Goal: Information Seeking & Learning: Learn about a topic

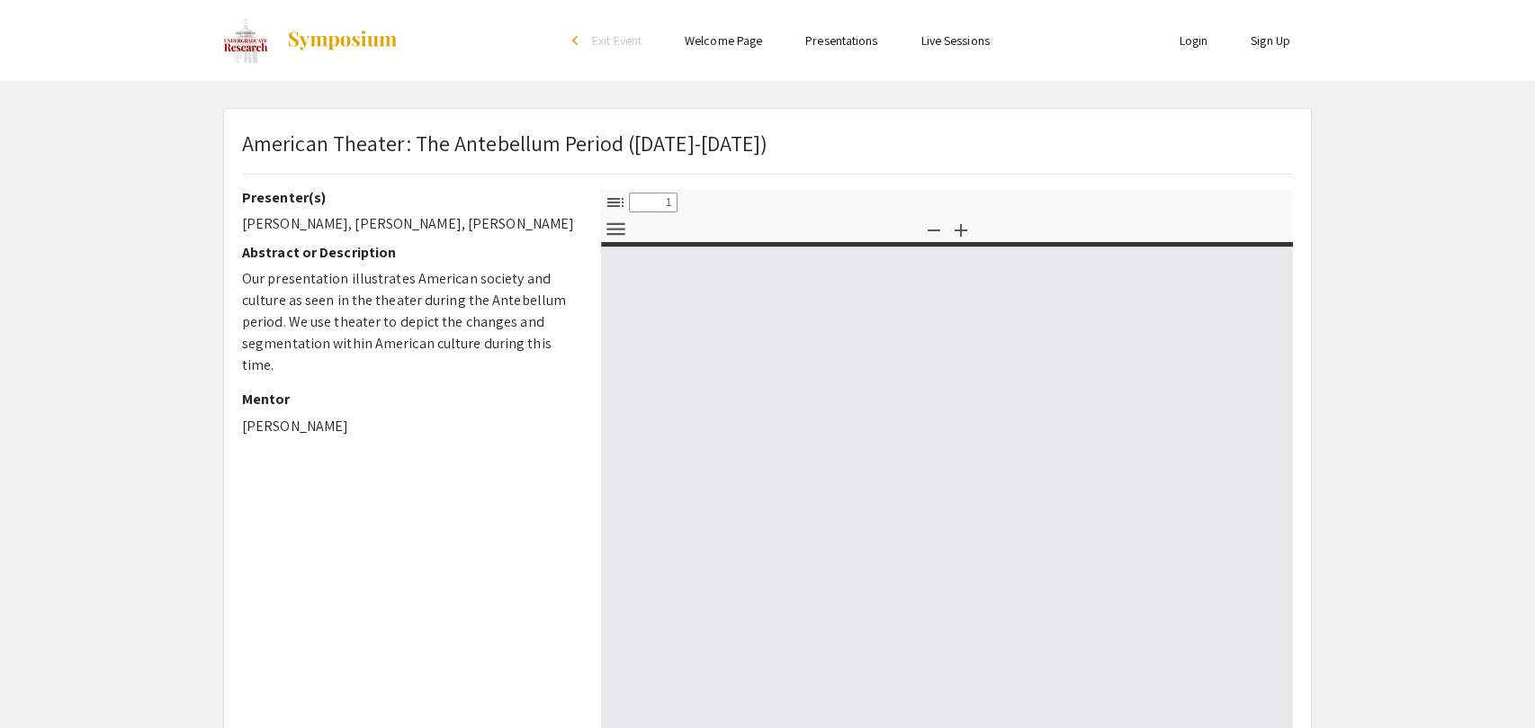
select select "custom"
type input "0"
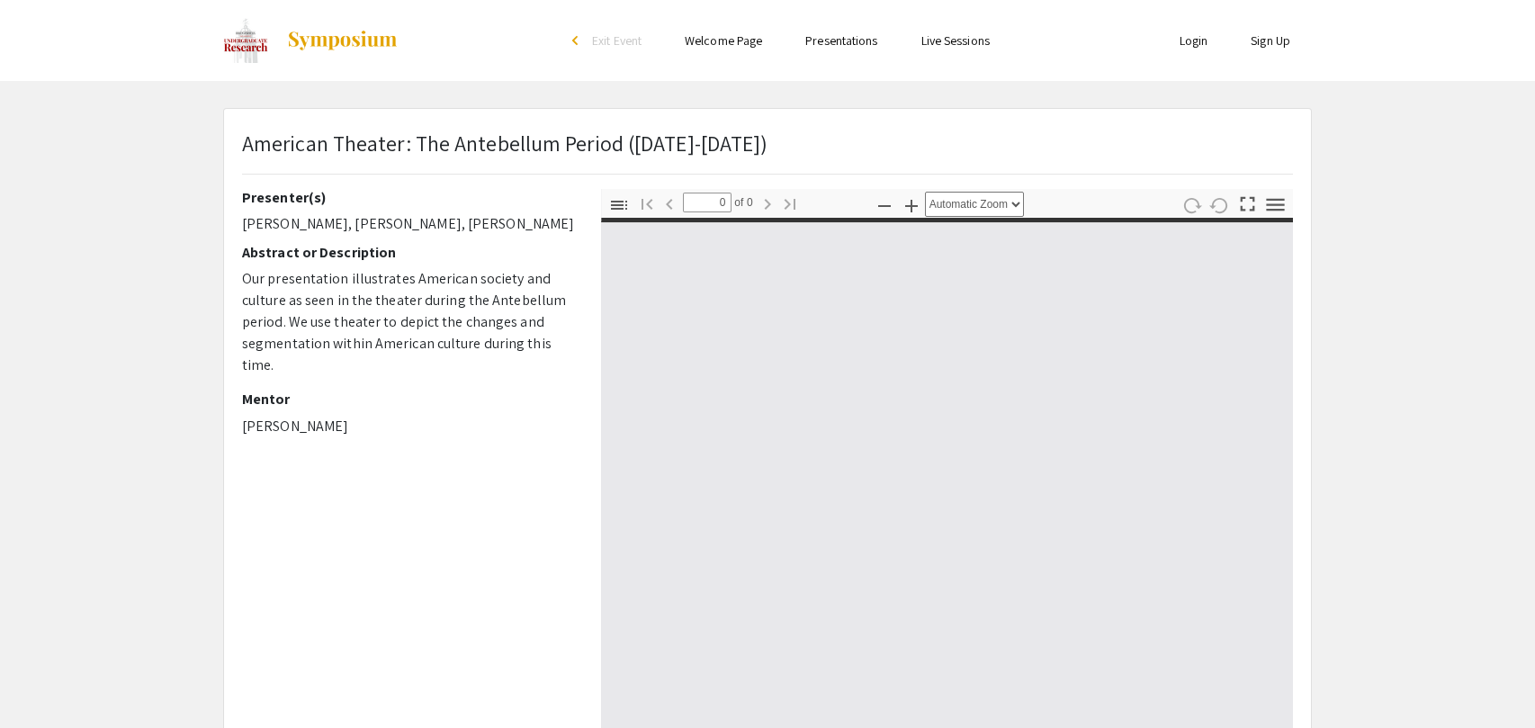
select select "custom"
type input "1"
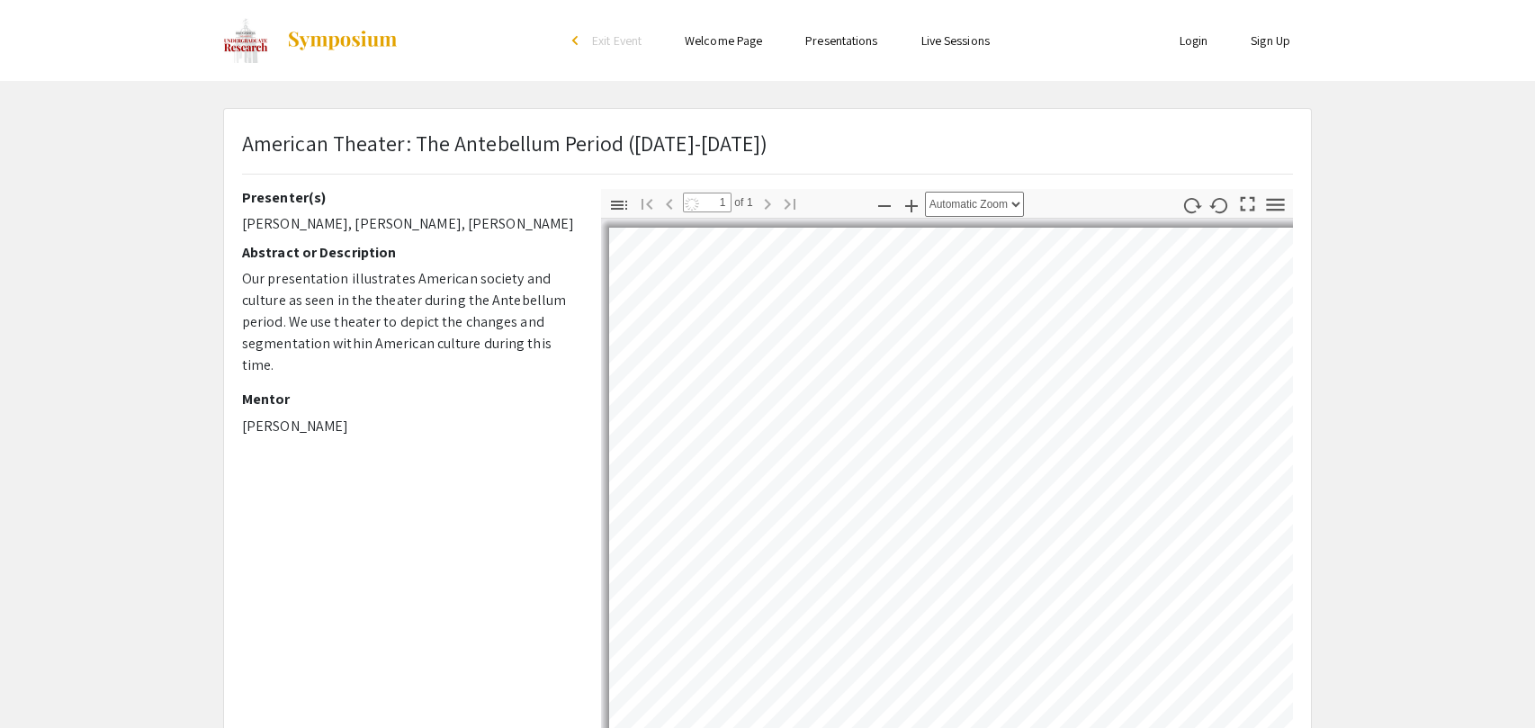
select select "auto"
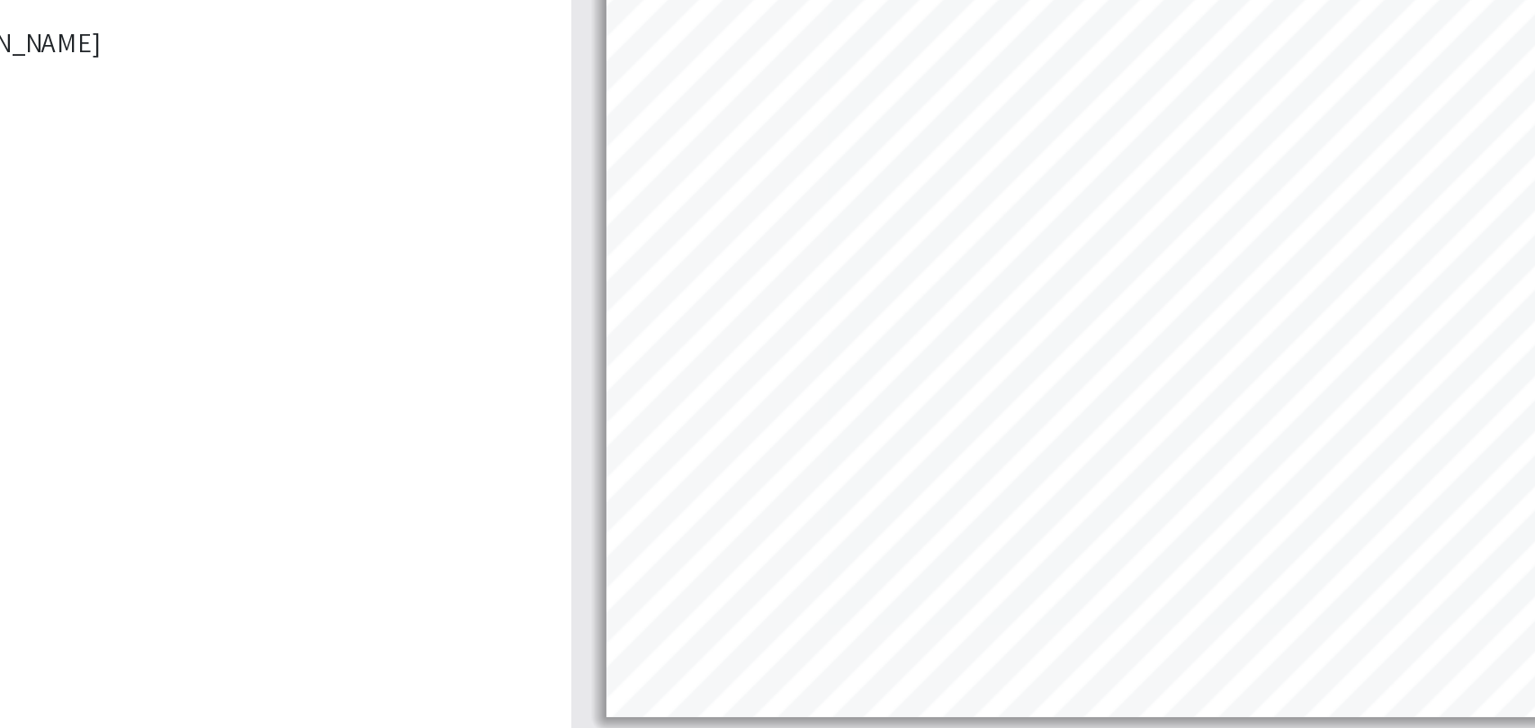
scroll to position [387, 0]
